Goal: Task Accomplishment & Management: Use online tool/utility

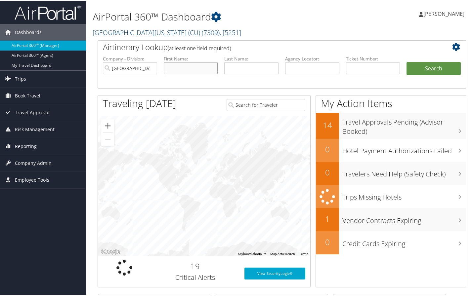
click at [181, 66] on input "text" at bounding box center [191, 68] width 54 height 12
click at [455, 266] on div "My Action Items 14 Travel Approvals Pending (Advisor Booked) 0 Hotel Payment Au…" at bounding box center [391, 191] width 151 height 193
click at [184, 66] on input "text" at bounding box center [191, 68] width 54 height 12
type input "gretler"
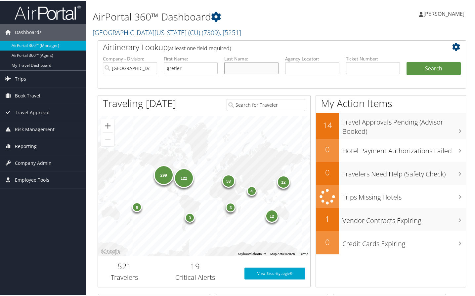
type input "f"
type input "fallingstad"
click at [426, 60] on ul "Company - Division: University of Colorado (CU) First Name: gretler Last Name: …" at bounding box center [282, 71] width 365 height 33
click at [422, 68] on button "Search" at bounding box center [434, 68] width 54 height 13
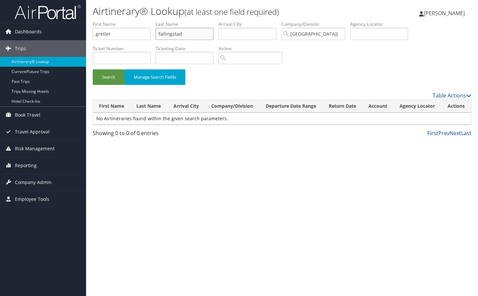
drag, startPoint x: 187, startPoint y: 34, endPoint x: 160, endPoint y: 34, distance: 26.8
click at [160, 34] on input "fallingstad" at bounding box center [184, 34] width 58 height 12
drag, startPoint x: 186, startPoint y: 32, endPoint x: 150, endPoint y: 29, distance: 36.5
click at [150, 21] on ul "First Name gretler Last Name fallingstad Departure City Arrival City Company/Di…" at bounding box center [282, 21] width 378 height 0
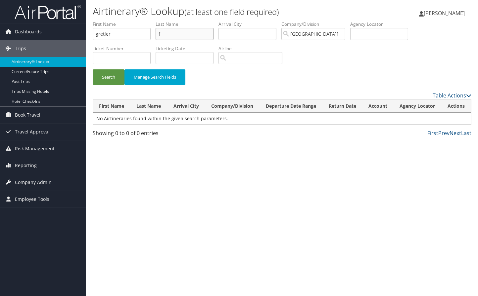
type input "f"
click at [237, 58] on input "search" at bounding box center [250, 58] width 64 height 12
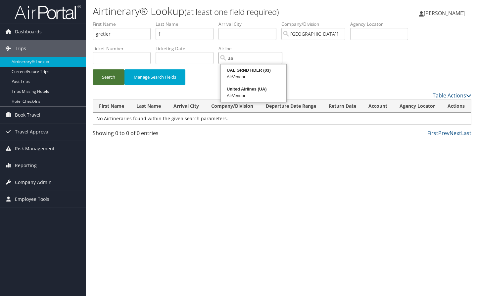
type input "ua"
click at [105, 75] on button "Search" at bounding box center [109, 77] width 32 height 16
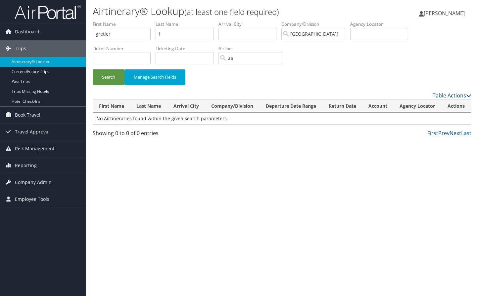
drag, startPoint x: 466, startPoint y: 184, endPoint x: 420, endPoint y: 137, distance: 65.7
click at [462, 179] on div "Airtinerary® Lookup (at least one field required) Marie Larsen Marie Larsen My …" at bounding box center [282, 148] width 392 height 296
click at [103, 57] on input "text" at bounding box center [122, 58] width 58 height 12
paste input "016 7146 830321"
click at [104, 57] on input "016 7146 830321" at bounding box center [122, 58] width 58 height 12
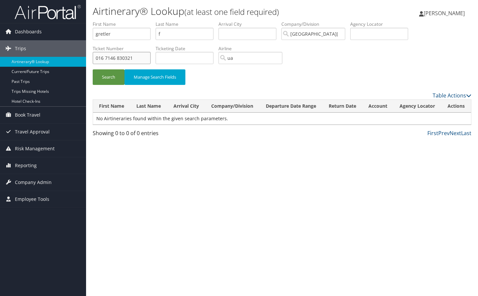
click at [106, 56] on input "016 7146 830321" at bounding box center [122, 58] width 58 height 12
click at [116, 57] on input "0167146 830321" at bounding box center [122, 58] width 58 height 12
type input "0167146830321"
drag, startPoint x: 171, startPoint y: 31, endPoint x: 152, endPoint y: 31, distance: 18.9
click at [152, 21] on ul "First Name gretler Last Name f Departure City Arrival City Company/Division Uni…" at bounding box center [282, 21] width 378 height 0
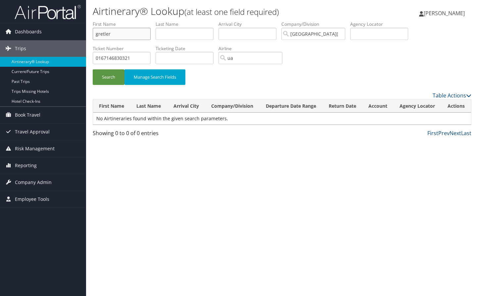
drag, startPoint x: 119, startPoint y: 32, endPoint x: 93, endPoint y: 31, distance: 26.8
click at [93, 31] on input "gretler" at bounding box center [122, 34] width 58 height 12
click at [101, 75] on button "Search" at bounding box center [109, 77] width 32 height 16
click at [95, 56] on input "0167146830321" at bounding box center [122, 58] width 58 height 12
click at [106, 75] on button "Search" at bounding box center [109, 77] width 32 height 16
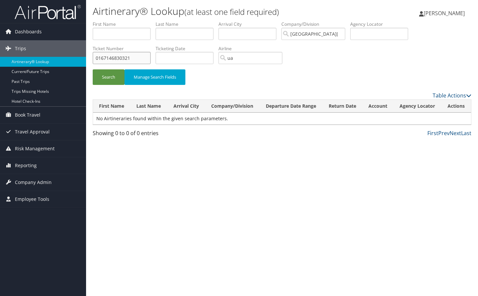
click at [134, 58] on input "0167146830321" at bounding box center [122, 58] width 58 height 12
type input "0"
type input "0167146830321"
click at [93, 69] on button "Search" at bounding box center [109, 77] width 32 height 16
click at [29, 162] on span "Reporting" at bounding box center [26, 165] width 22 height 17
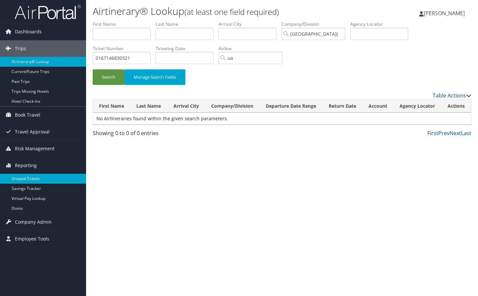
click at [29, 176] on link "Unused Tickets" at bounding box center [43, 179] width 86 height 10
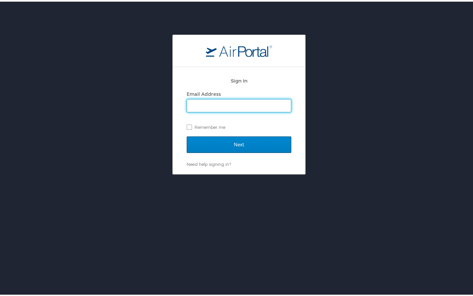
type input "[PERSON_NAME][EMAIL_ADDRESS][PERSON_NAME][DOMAIN_NAME]"
click at [233, 144] on input "Next" at bounding box center [239, 143] width 105 height 17
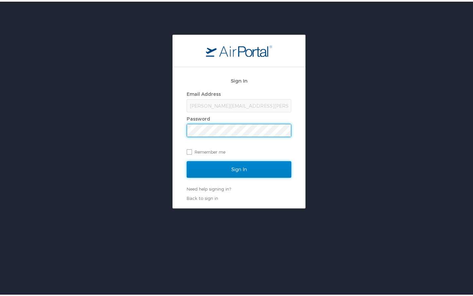
click at [232, 173] on input "Sign In" at bounding box center [239, 168] width 105 height 17
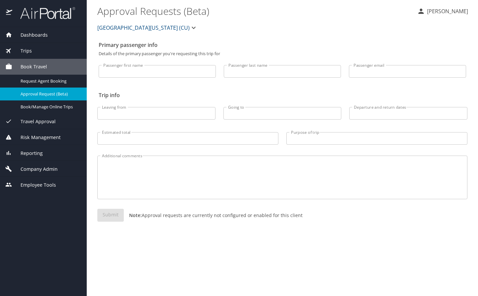
click at [34, 154] on span "Reporting" at bounding box center [27, 153] width 30 height 7
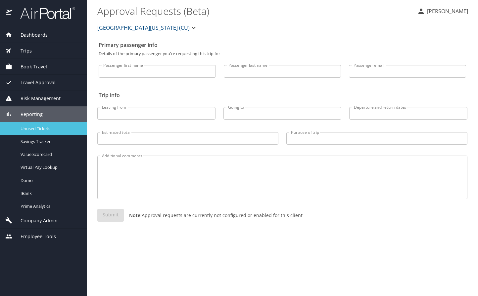
click at [38, 126] on span "Unused Tickets" at bounding box center [50, 129] width 58 height 6
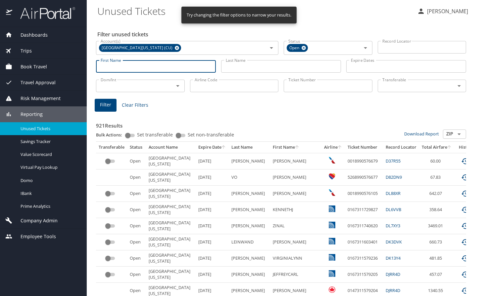
click at [131, 68] on input "First Name" at bounding box center [156, 66] width 120 height 13
type input "gretler"
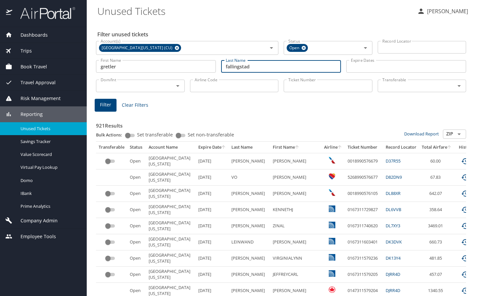
type input "fallingstad"
click at [102, 104] on span "Filter" at bounding box center [105, 105] width 11 height 8
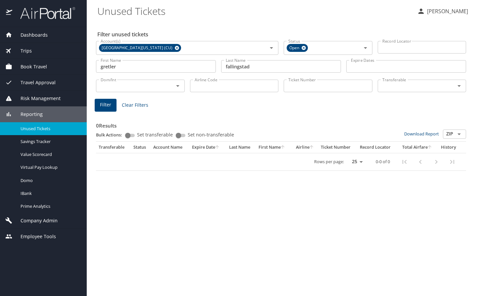
click at [203, 86] on input "Airline Code" at bounding box center [234, 86] width 89 height 13
type input "ua"
click at [262, 66] on input "fallingstad" at bounding box center [281, 66] width 120 height 13
type input "fal"
click at [102, 104] on span "Filter" at bounding box center [105, 105] width 11 height 8
